Goal: Information Seeking & Learning: Learn about a topic

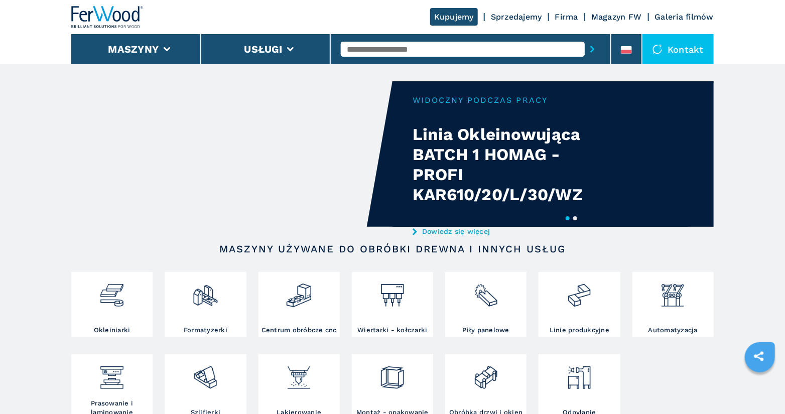
click at [415, 52] on input "text" at bounding box center [463, 49] width 244 height 15
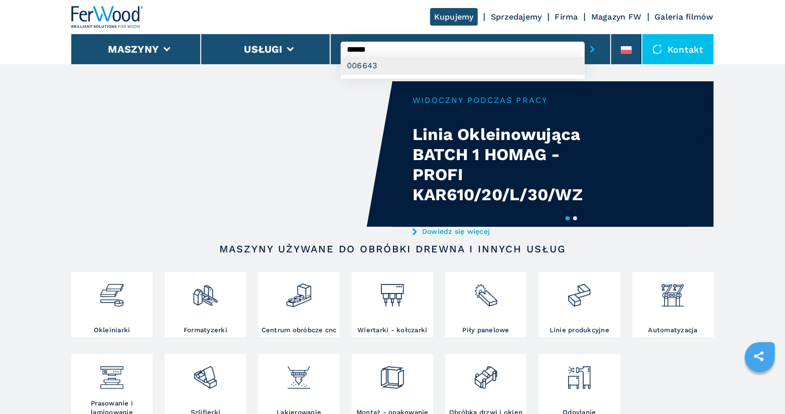
type input "******"
click at [424, 65] on div "006643" at bounding box center [463, 66] width 244 height 18
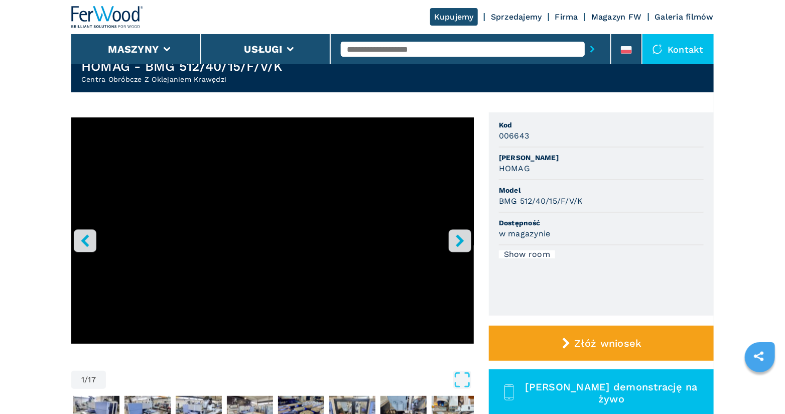
scroll to position [209, 0]
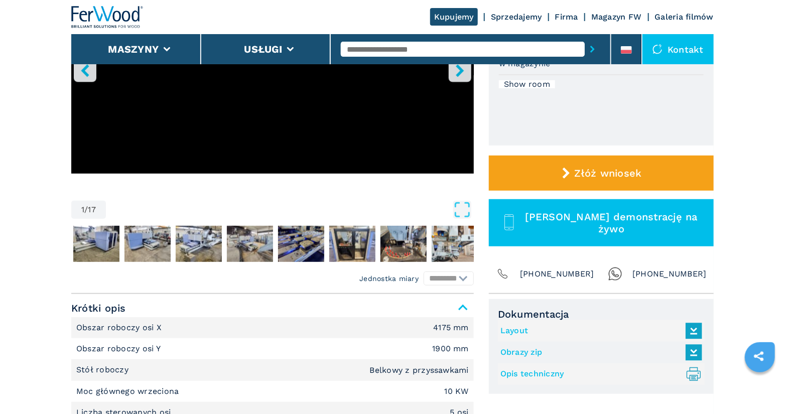
click at [516, 334] on link "Layout" at bounding box center [598, 331] width 197 height 17
click at [547, 372] on link "Opis techniczny .prefix__st0{stroke-linecap:round;stroke-linejoin:round}.prefix…" at bounding box center [598, 374] width 197 height 17
